Goal: Information Seeking & Learning: Find specific fact

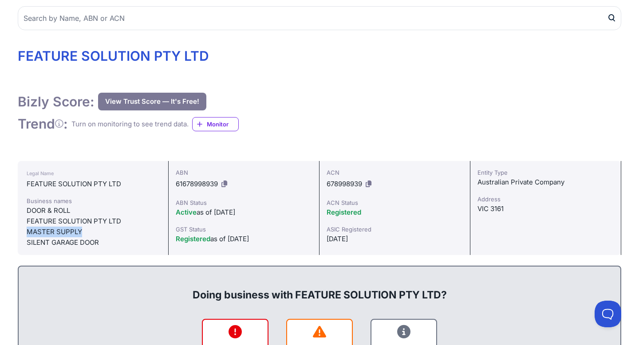
drag, startPoint x: 82, startPoint y: 234, endPoint x: 23, endPoint y: 234, distance: 59.0
click at [23, 234] on div "Legal Name FEATURE SOLUTION PTY LTD Business names DOOR & ROLL FEATURE SOLUTION…" at bounding box center [93, 208] width 151 height 94
copy div "MASTER SUPPLY"
click at [36, 210] on div "DOOR & ROLL" at bounding box center [93, 211] width 133 height 11
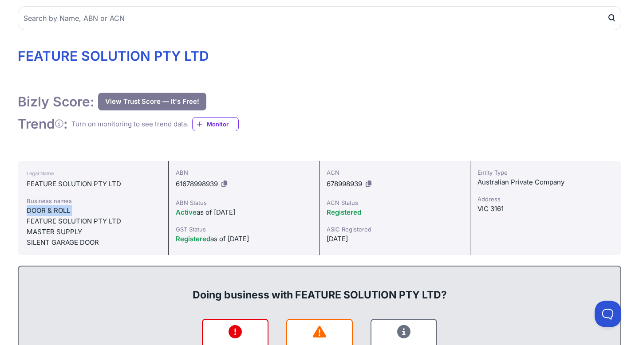
click at [36, 210] on div "DOOR & ROLL" at bounding box center [93, 211] width 133 height 11
copy div "DOOR & ROLL"
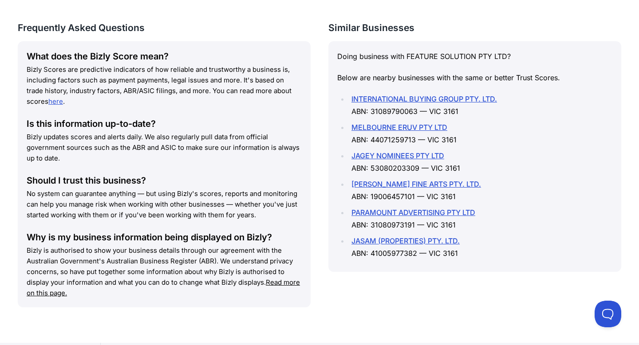
scroll to position [1149, 0]
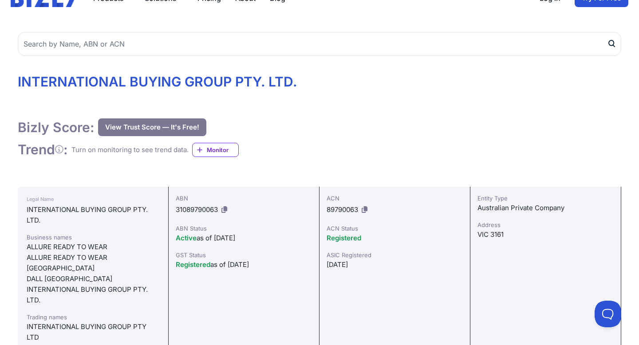
scroll to position [59, 0]
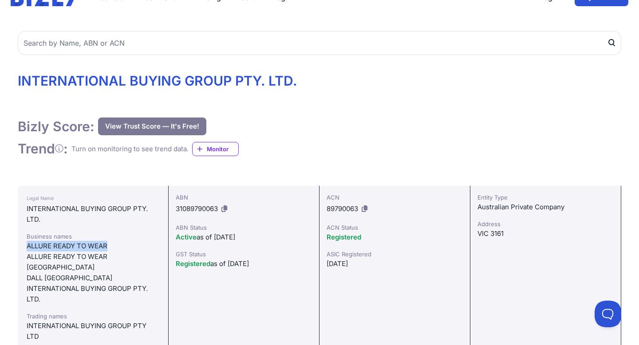
drag, startPoint x: 112, startPoint y: 249, endPoint x: 17, endPoint y: 247, distance: 94.6
copy div "ALLURE READY TO WEAR"
